Goal: Task Accomplishment & Management: Complete application form

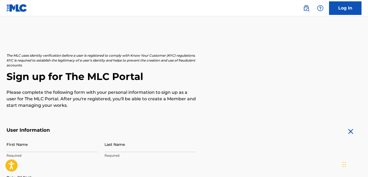
click at [314, 72] on h2 "Sign up for The MLC Portal" at bounding box center [183, 76] width 355 height 12
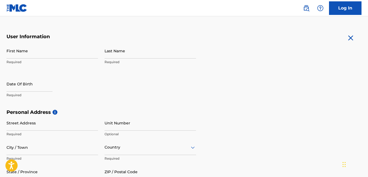
scroll to position [95, 0]
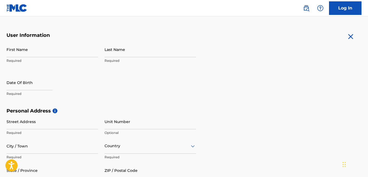
click at [29, 51] on input "First Name" at bounding box center [51, 49] width 91 height 15
type input "d"
type input "[PERSON_NAME]"
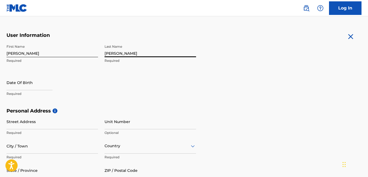
type input "[PERSON_NAME]"
select select "7"
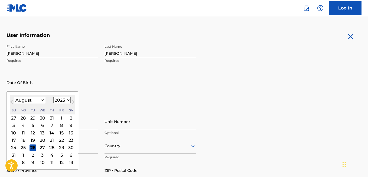
click at [47, 85] on input "text" at bounding box center [29, 82] width 46 height 15
click at [68, 99] on select "1899 1900 1901 1902 1903 1904 1905 1906 1907 1908 1909 1910 1911 1912 1913 1914…" at bounding box center [61, 100] width 17 height 6
select select "1997"
click at [53, 97] on select "1899 1900 1901 1902 1903 1904 1905 1906 1907 1908 1909 1910 1911 1912 1913 1914…" at bounding box center [61, 100] width 17 height 6
click at [70, 146] on div "30" at bounding box center [71, 147] width 6 height 6
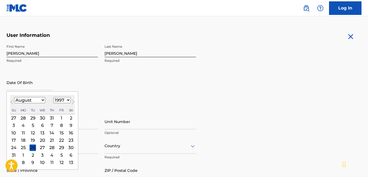
type input "[DATE]"
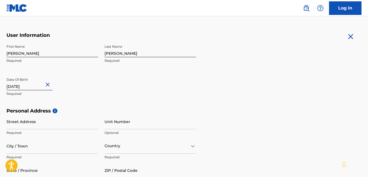
click at [20, 87] on input "[DATE]" at bounding box center [29, 82] width 46 height 15
select select "7"
select select "1997"
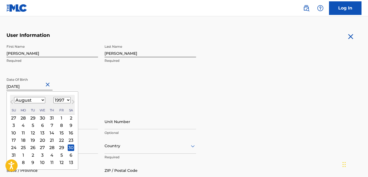
click at [41, 98] on select "January February March April May June July August September October November De…" at bounding box center [29, 100] width 31 height 6
select select "6"
click at [14, 97] on select "January February March April May June July August September October November De…" at bounding box center [29, 100] width 31 height 6
click at [39, 146] on div "30" at bounding box center [42, 147] width 6 height 6
type input "[DATE]"
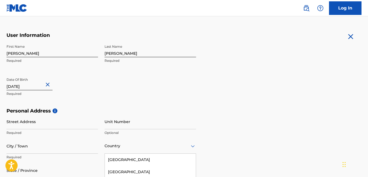
scroll to position [153, 0]
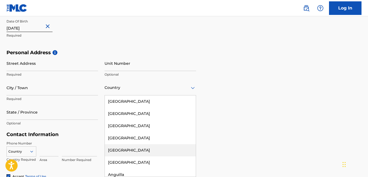
click at [190, 95] on div "223 results available. Use Up and Down to choose options, press Enter to select…" at bounding box center [149, 87] width 91 height 15
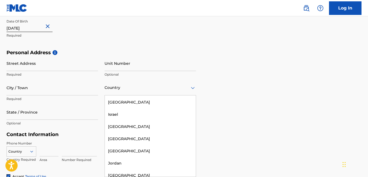
scroll to position [1187, 0]
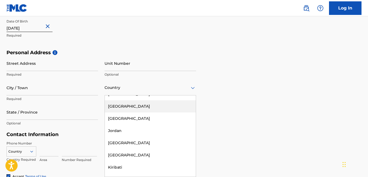
click at [114, 100] on div "[GEOGRAPHIC_DATA]" at bounding box center [150, 106] width 91 height 12
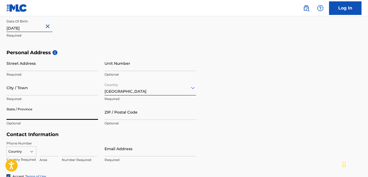
click at [56, 117] on input "State / Province" at bounding box center [51, 111] width 91 height 15
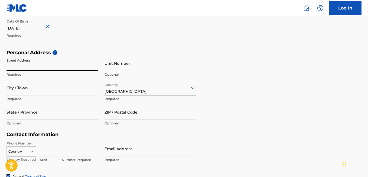
click at [37, 70] on input "Street Address" at bounding box center [51, 62] width 91 height 15
type input "Mammmee Bay"
click at [74, 92] on input "City / Town" at bounding box center [51, 87] width 91 height 15
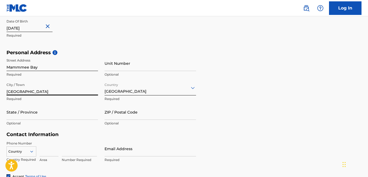
type input "[GEOGRAPHIC_DATA]"
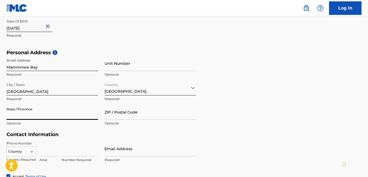
click at [80, 119] on input "State / Province" at bounding box center [51, 111] width 91 height 15
type input "St [PERSON_NAME]"
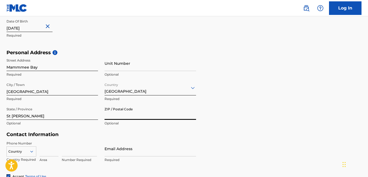
click at [127, 119] on input "ZIP / Postal Code" at bounding box center [149, 111] width 91 height 15
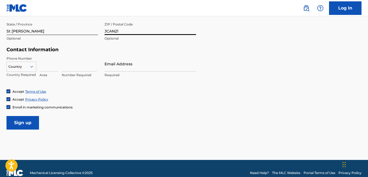
scroll to position [240, 0]
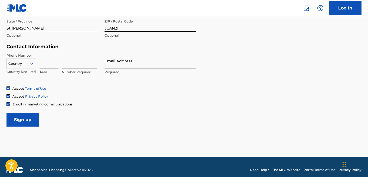
type input "JCAN21"
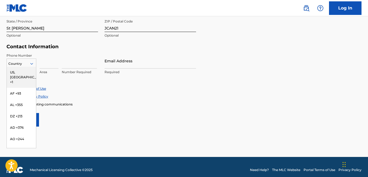
click at [32, 64] on icon at bounding box center [31, 64] width 3 height 2
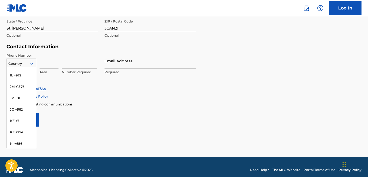
scroll to position [1053, 0]
click at [24, 93] on div "JM +1876" at bounding box center [21, 96] width 29 height 11
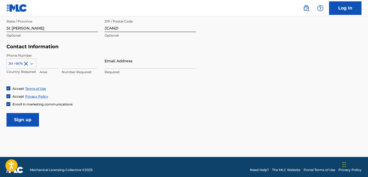
click at [64, 65] on input at bounding box center [79, 60] width 35 height 15
type input "3752123"
click at [139, 65] on input "Email Address" at bounding box center [149, 60] width 91 height 15
type input "[EMAIL_ADDRESS][DOMAIN_NAME]"
type input "[GEOGRAPHIC_DATA]"
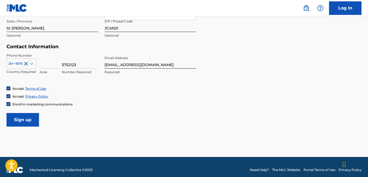
click at [18, 123] on input "Sign up" at bounding box center [22, 120] width 32 height 14
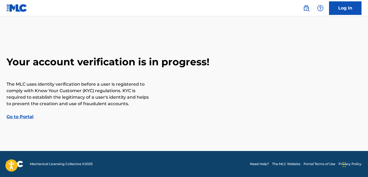
click at [20, 118] on link "Go to Portal" at bounding box center [19, 116] width 27 height 5
